Goal: Information Seeking & Learning: Check status

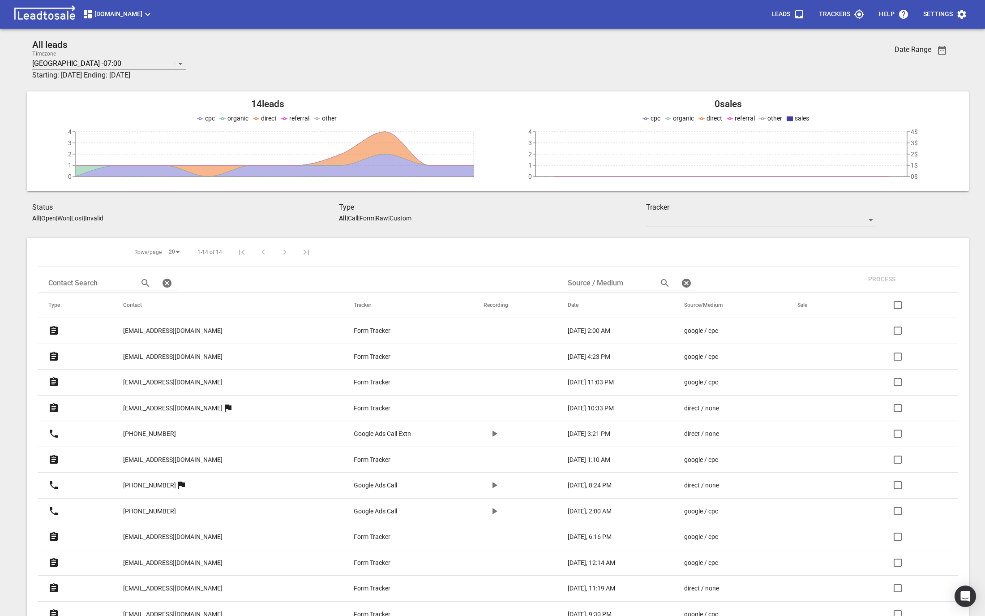
click at [158, 331] on p "[EMAIL_ADDRESS][DOMAIN_NAME]" at bounding box center [172, 330] width 99 height 9
click at [151, 352] on p "[EMAIL_ADDRESS][DOMAIN_NAME]" at bounding box center [172, 356] width 99 height 9
click at [151, 379] on p "ctierney80@gmail.com" at bounding box center [172, 382] width 99 height 9
